Goal: Information Seeking & Learning: Learn about a topic

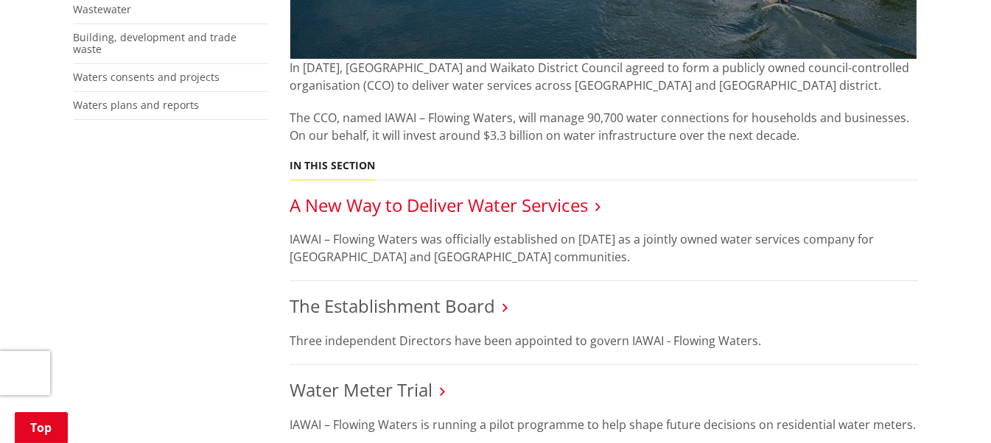
scroll to position [589, 0]
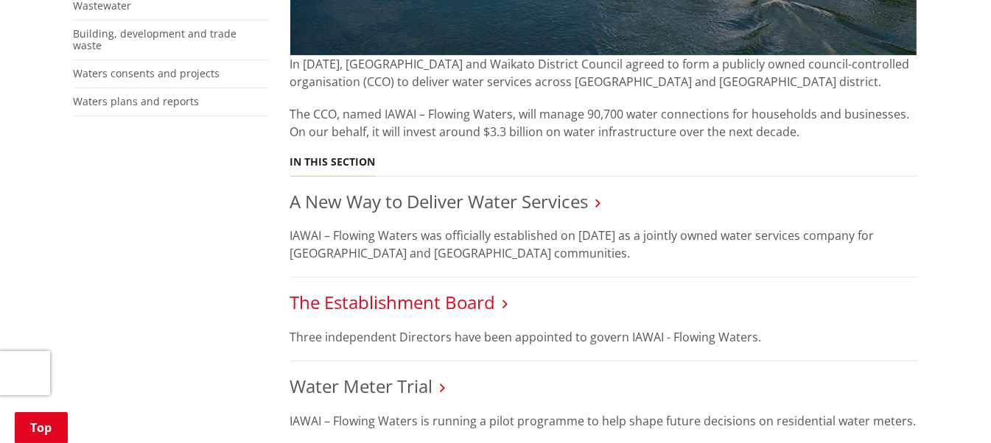
click at [322, 290] on link "The Establishment Board" at bounding box center [393, 302] width 206 height 24
